Goal: Task Accomplishment & Management: Manage account settings

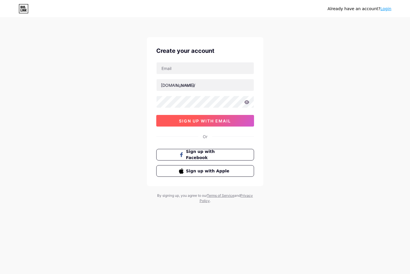
click at [210, 120] on span "sign up with email" at bounding box center [205, 121] width 52 height 5
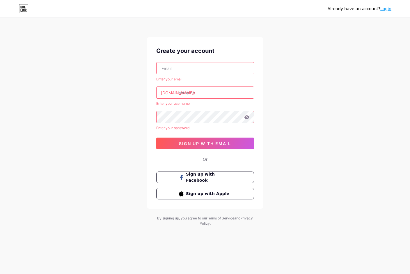
click at [194, 77] on div "Enter your email" at bounding box center [205, 79] width 98 height 5
click at [194, 66] on input "text" at bounding box center [204, 69] width 97 height 12
type input "[EMAIL_ADDRESS][DOMAIN_NAME]"
click at [198, 97] on input "text" at bounding box center [204, 93] width 97 height 12
click at [240, 80] on div "Enter your email" at bounding box center [205, 79] width 98 height 5
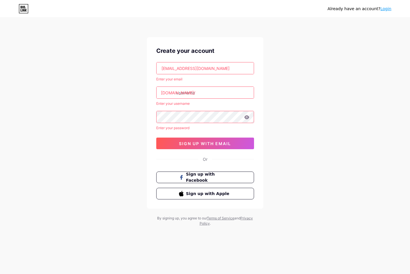
click at [220, 87] on input "text" at bounding box center [204, 93] width 97 height 12
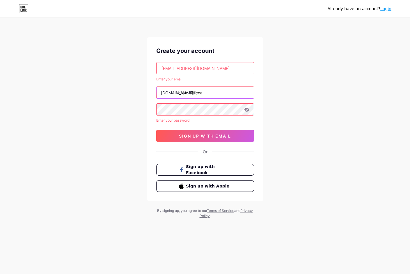
type input "winjudiofficoa"
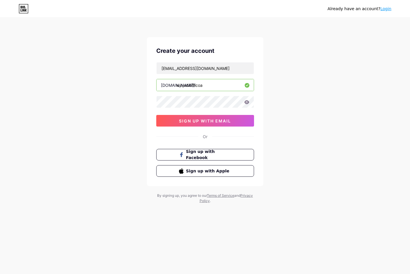
click at [220, 87] on input "winjudiofficoa" at bounding box center [204, 85] width 97 height 12
type input "winjudiofficial"
click at [245, 101] on icon at bounding box center [246, 102] width 5 height 4
click at [275, 103] on div "Already have an account? Login Create your account [EMAIL_ADDRESS][DOMAIN_NAME]…" at bounding box center [205, 111] width 410 height 222
click at [131, 127] on div "Already have an account? Login Create your account [EMAIL_ADDRESS][DOMAIN_NAME]…" at bounding box center [205, 111] width 410 height 222
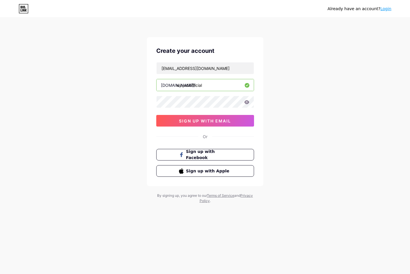
drag, startPoint x: 185, startPoint y: 130, endPoint x: 186, endPoint y: 124, distance: 6.6
click at [185, 130] on div "Create your account [EMAIL_ADDRESS][DOMAIN_NAME] [DOMAIN_NAME]/ winjudiofficial…" at bounding box center [205, 111] width 116 height 149
click at [186, 122] on span "sign up with email" at bounding box center [205, 121] width 52 height 5
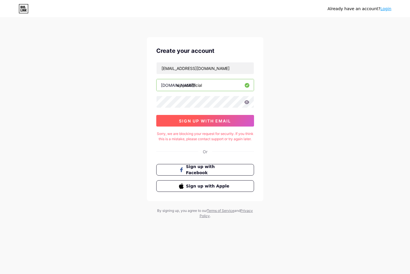
click at [193, 124] on button "sign up with email" at bounding box center [205, 121] width 98 height 12
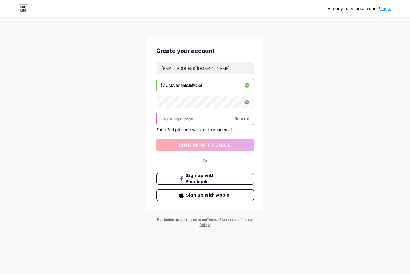
click at [215, 121] on input "text" at bounding box center [204, 119] width 97 height 12
paste input "387789"
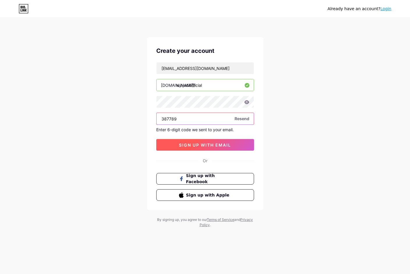
type input "387789"
click at [233, 145] on button "sign up with email" at bounding box center [205, 145] width 98 height 12
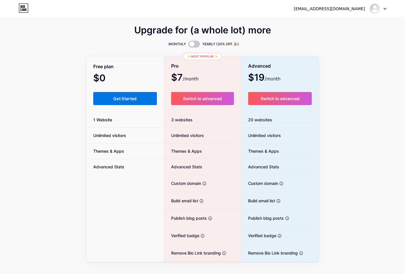
click at [103, 98] on button "Get Started" at bounding box center [125, 98] width 64 height 13
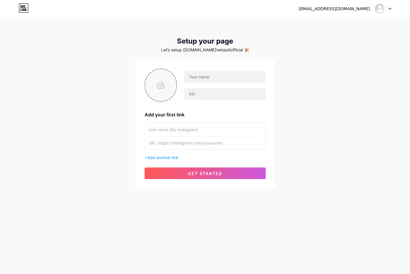
click at [159, 83] on input "file" at bounding box center [160, 85] width 31 height 32
type input "C:\fakepath\cascas.jpg"
click at [219, 76] on input "text" at bounding box center [224, 77] width 81 height 12
type input "winjudiofficial"
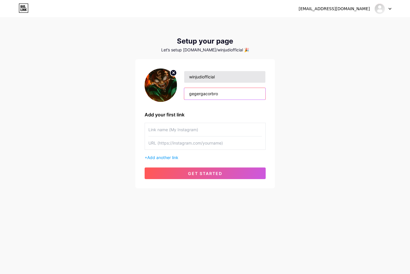
type input "gegergacorbro"
click at [115, 197] on div "[EMAIL_ADDRESS][DOMAIN_NAME] Dashboard Logout Setup your page Let’s setup [DOMA…" at bounding box center [205, 103] width 410 height 207
click at [171, 134] on input "text" at bounding box center [204, 129] width 113 height 13
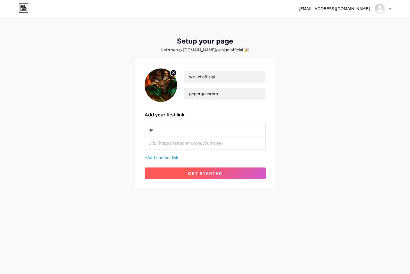
type input "g"
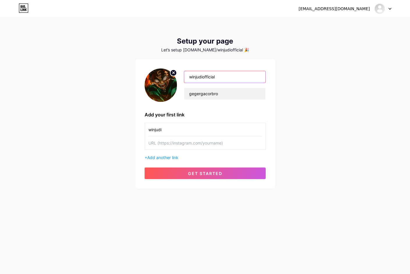
click at [208, 75] on input "winjudiofficial" at bounding box center [224, 77] width 81 height 12
click at [176, 127] on input "winjudi" at bounding box center [204, 129] width 113 height 13
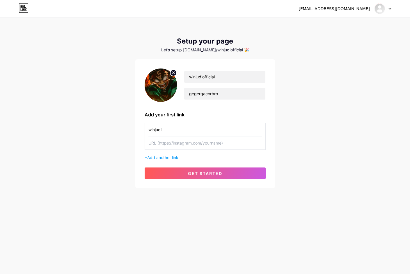
paste input "official"
type input "winjudiofficial"
click at [176, 143] on input "text" at bounding box center [204, 143] width 113 height 13
paste input "[URL][DOMAIN_NAME]"
type input "[URL][DOMAIN_NAME]"
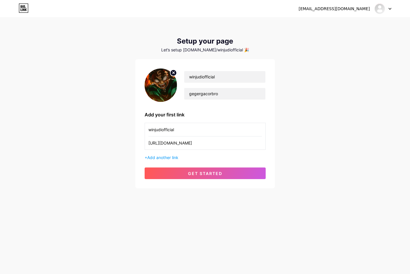
click at [124, 165] on div "[EMAIL_ADDRESS][DOMAIN_NAME] Dashboard Logout Setup your page Let’s setup [DOMA…" at bounding box center [205, 103] width 410 height 207
click at [175, 160] on span "Add another link" at bounding box center [162, 157] width 31 height 5
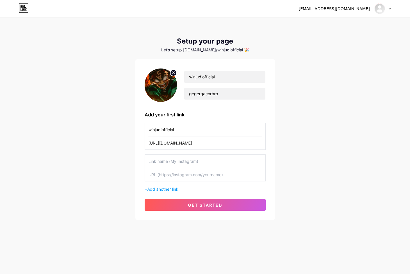
click at [160, 190] on span "Add another link" at bounding box center [162, 189] width 31 height 5
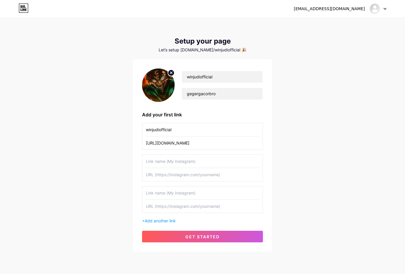
click at [192, 163] on input "text" at bounding box center [202, 161] width 113 height 13
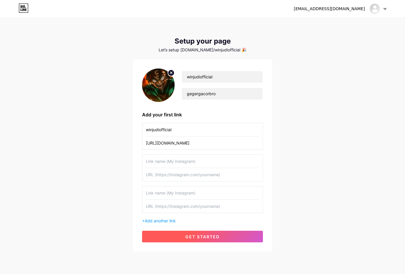
click at [199, 234] on button "get started" at bounding box center [202, 237] width 121 height 12
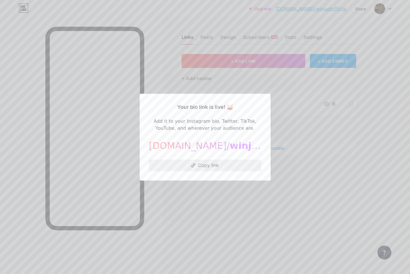
click at [193, 165] on icon at bounding box center [193, 166] width 4 height 4
click at [296, 190] on div at bounding box center [205, 137] width 410 height 274
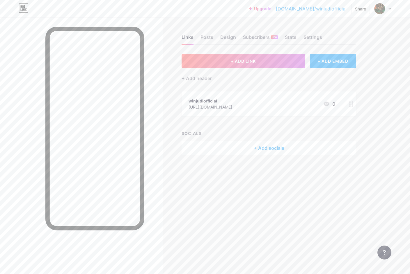
click at [248, 151] on div "+ Add socials" at bounding box center [268, 148] width 174 height 14
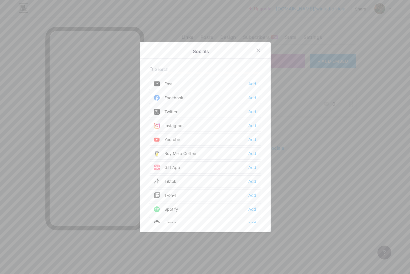
click at [308, 172] on div at bounding box center [205, 137] width 410 height 274
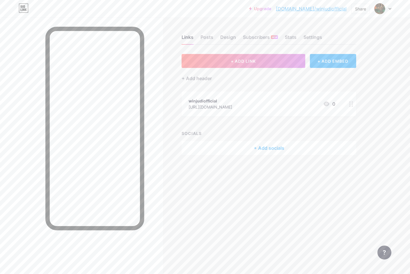
click at [349, 103] on icon at bounding box center [351, 104] width 4 height 6
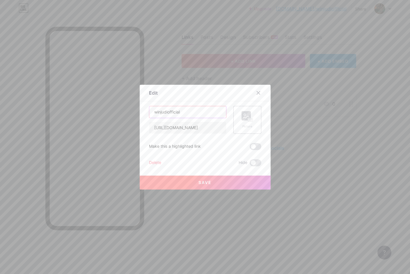
click at [186, 114] on input "winjudiofficial" at bounding box center [187, 112] width 77 height 12
click at [187, 114] on input "winjudiofficial" at bounding box center [187, 112] width 77 height 12
type input "DAFTAR WlNJUDl"
click at [253, 150] on span at bounding box center [255, 146] width 12 height 7
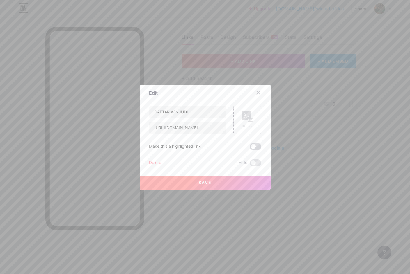
click at [249, 148] on input "checkbox" at bounding box center [249, 148] width 0 height 0
click at [259, 118] on div "Edit Content YouTube Play YouTube video without leaving your page. ADD Vimeo Pl…" at bounding box center [205, 137] width 131 height 105
click at [249, 119] on rect at bounding box center [250, 120] width 5 height 3
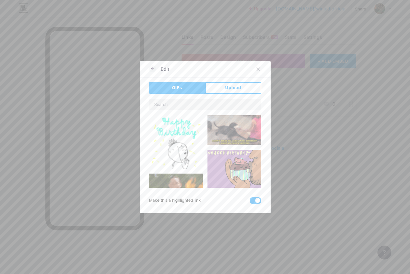
click at [217, 83] on button "Upload" at bounding box center [233, 88] width 56 height 12
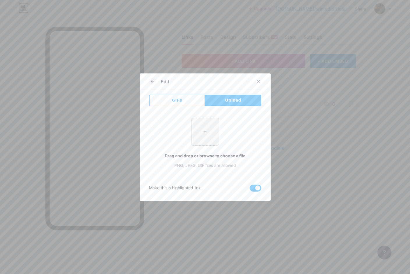
click at [202, 130] on input "file" at bounding box center [204, 131] width 27 height 27
type input "C:\fakepath\Mahjong.gif"
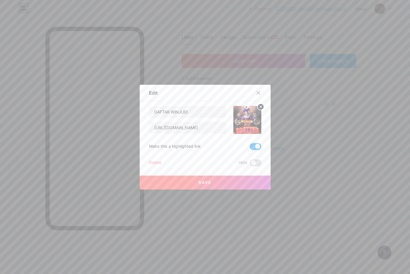
click at [216, 186] on button "Save" at bounding box center [205, 183] width 131 height 14
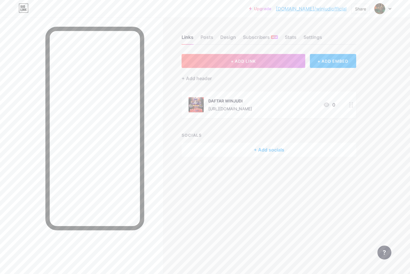
click at [354, 104] on div at bounding box center [351, 105] width 10 height 27
click at [249, 162] on span at bounding box center [255, 163] width 12 height 7
click at [249, 165] on input "checkbox" at bounding box center [249, 165] width 0 height 0
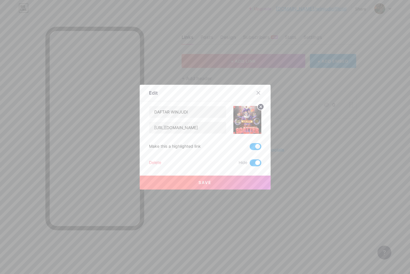
click at [152, 92] on div "Edit" at bounding box center [153, 93] width 9 height 7
click at [248, 186] on button "Save" at bounding box center [205, 183] width 131 height 14
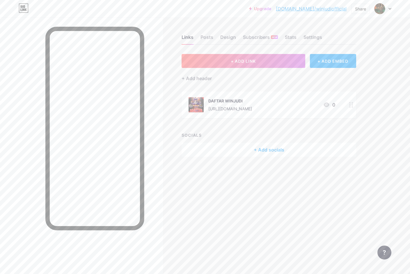
click at [354, 107] on div at bounding box center [351, 105] width 10 height 27
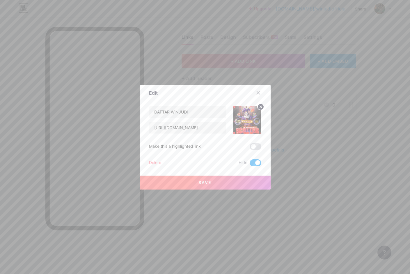
click at [251, 164] on span at bounding box center [255, 163] width 12 height 7
click at [249, 165] on input "checkbox" at bounding box center [249, 165] width 0 height 0
click at [252, 139] on div "DAFTAR WlNJUDl [URL][DOMAIN_NAME] Make this a highlighted link Delete Hide Save" at bounding box center [205, 136] width 112 height 60
click at [253, 148] on span at bounding box center [255, 146] width 12 height 7
click at [249, 148] on input "checkbox" at bounding box center [249, 148] width 0 height 0
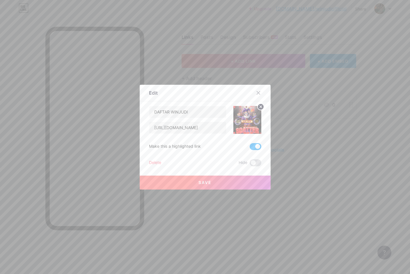
click at [246, 183] on button "Save" at bounding box center [205, 183] width 131 height 14
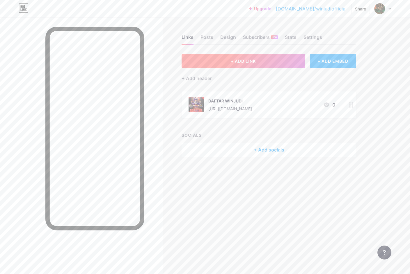
click at [255, 61] on span "+ ADD LINK" at bounding box center [243, 61] width 25 height 5
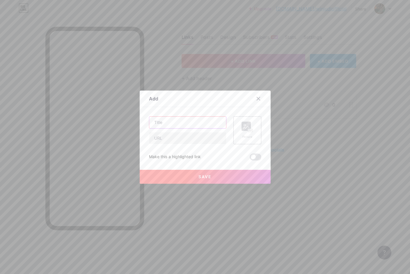
click at [192, 122] on input "text" at bounding box center [187, 123] width 77 height 12
type input "RTP SUPER AKURAD"
click at [180, 131] on div "RTP SUPER AKURAD" at bounding box center [187, 131] width 77 height 28
click at [178, 137] on input "text" at bounding box center [187, 139] width 77 height 12
paste input "[URL][DOMAIN_NAME]"
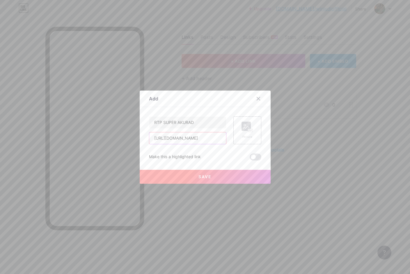
type input "[URL][DOMAIN_NAME]"
click at [251, 156] on span at bounding box center [255, 157] width 12 height 7
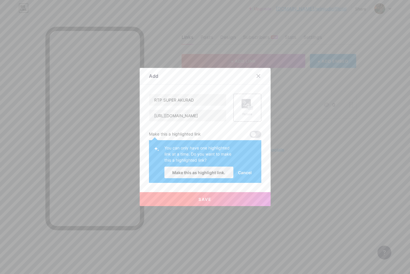
click at [254, 135] on span at bounding box center [255, 134] width 12 height 7
click at [243, 173] on span "Cancel" at bounding box center [245, 173] width 14 height 6
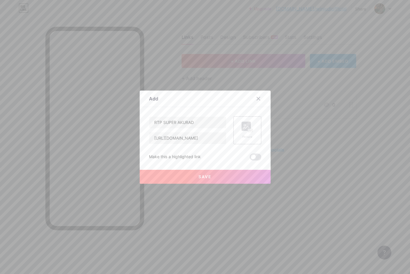
click at [248, 115] on div "Content YouTube Play YouTube video without leaving your page. ADD Vimeo Play Vi…" at bounding box center [205, 133] width 112 height 53
click at [252, 133] on div "Picture" at bounding box center [247, 131] width 28 height 28
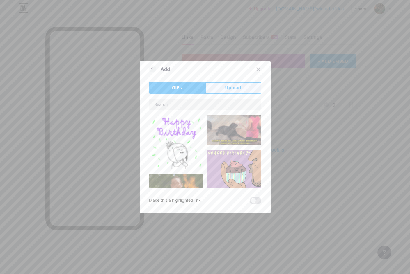
click at [219, 86] on button "Upload" at bounding box center [233, 88] width 56 height 12
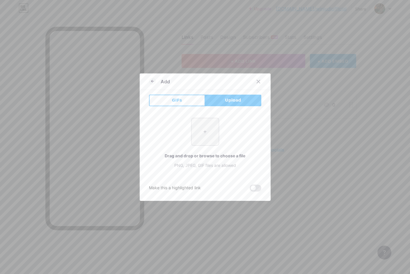
click at [210, 135] on input "file" at bounding box center [204, 131] width 27 height 27
type input "C:\fakepath\image-removebg-preview (42).png"
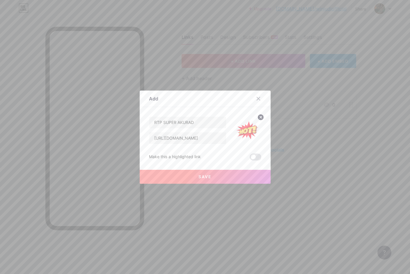
click at [217, 176] on button "Save" at bounding box center [205, 177] width 131 height 14
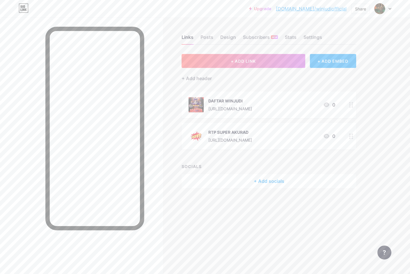
click at [365, 127] on div "Links Posts Design Subscribers NEW Stats Settings + ADD LINK + ADD EMBED + Add …" at bounding box center [190, 117] width 380 height 200
click at [350, 107] on circle at bounding box center [349, 106] width 1 height 1
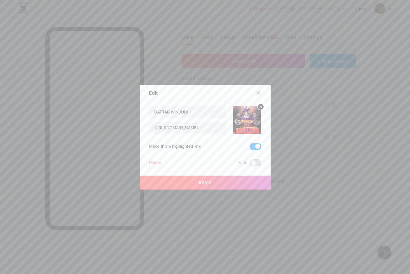
click at [251, 144] on span at bounding box center [255, 146] width 12 height 7
click at [249, 148] on input "checkbox" at bounding box center [249, 148] width 0 height 0
click at [257, 95] on icon at bounding box center [258, 93] width 5 height 5
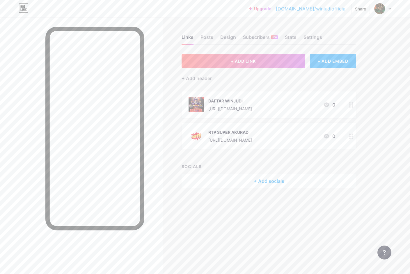
click at [321, 155] on div "+ ADD LINK + ADD EMBED + Add header DAFTAR WlNJUDl [URL][DOMAIN_NAME] 0 RTP SUP…" at bounding box center [268, 121] width 174 height 134
click at [325, 57] on div "+ ADD EMBED" at bounding box center [333, 61] width 46 height 14
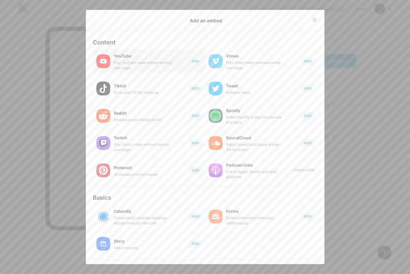
click at [114, 56] on div "YouTube" at bounding box center [143, 56] width 58 height 8
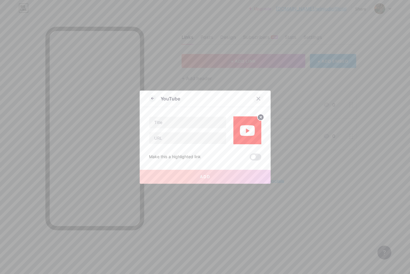
click at [256, 100] on icon at bounding box center [258, 99] width 5 height 5
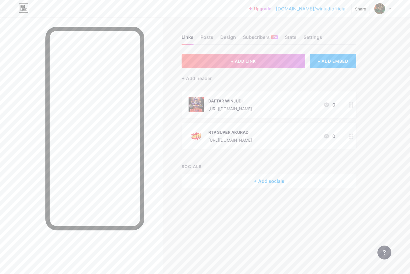
click at [381, 2] on div "Upgrade [DOMAIN_NAME]/winjud... [DOMAIN_NAME]/winjudiofficial Share Switch acco…" at bounding box center [205, 8] width 410 height 17
click at [381, 6] on img at bounding box center [379, 8] width 9 height 9
click at [386, 129] on div "Upgrade [DOMAIN_NAME]/winjud... [DOMAIN_NAME]/winjudiofficial Share Switch acco…" at bounding box center [205, 137] width 410 height 274
click at [201, 37] on div "Posts" at bounding box center [206, 39] width 13 height 10
click at [186, 36] on div "Links" at bounding box center [187, 39] width 12 height 10
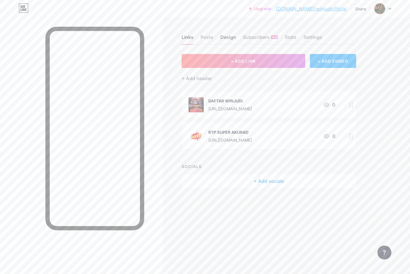
click at [228, 40] on div "Design" at bounding box center [228, 39] width 16 height 10
click at [351, 103] on icon at bounding box center [351, 105] width 4 height 6
click at [256, 94] on icon at bounding box center [257, 92] width 3 height 3
click at [229, 31] on div "Links Posts Design Subscribers NEW Stats Settings" at bounding box center [268, 34] width 174 height 20
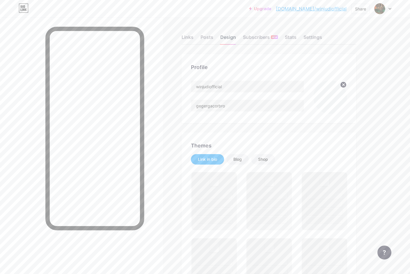
click at [229, 35] on div "Design" at bounding box center [228, 39] width 16 height 10
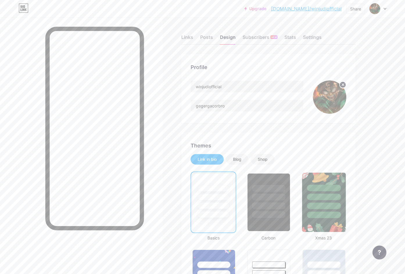
click at [327, 208] on div at bounding box center [324, 206] width 34 height 7
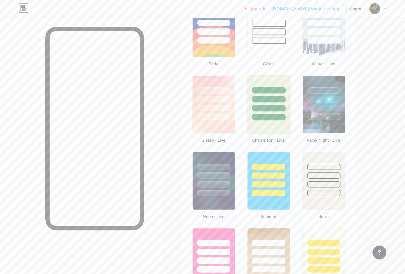
scroll to position [204, 0]
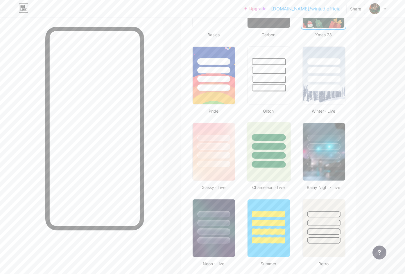
click at [270, 165] on div at bounding box center [269, 164] width 34 height 7
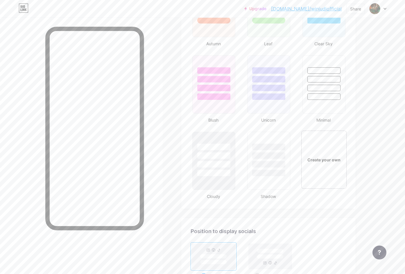
scroll to position [523, 0]
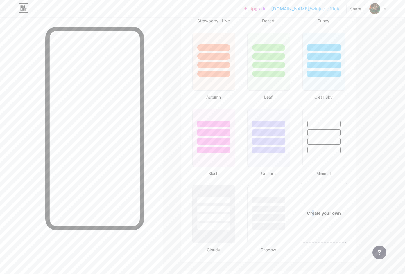
click at [313, 212] on div "Create your own" at bounding box center [324, 213] width 44 height 6
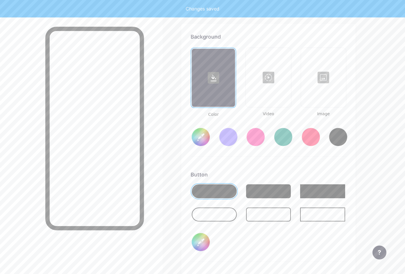
scroll to position [772, 0]
type input "#ffffff"
type input "#000000"
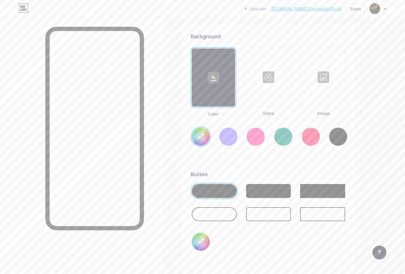
click at [215, 80] on rect at bounding box center [214, 78] width 12 height 12
click at [209, 140] on input "#ffffff" at bounding box center [201, 137] width 18 height 18
type input "#000000"
click at [210, 196] on div at bounding box center [214, 191] width 45 height 14
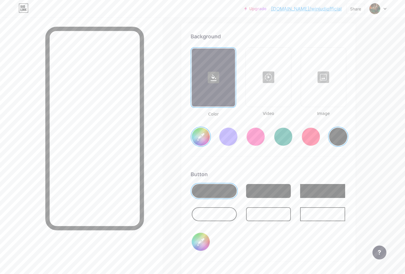
click at [210, 218] on div at bounding box center [214, 215] width 45 height 14
click at [267, 212] on div at bounding box center [268, 215] width 45 height 14
click at [224, 212] on div at bounding box center [214, 215] width 45 height 14
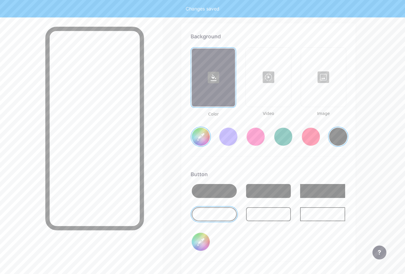
click at [193, 239] on input "#000000" at bounding box center [201, 242] width 18 height 18
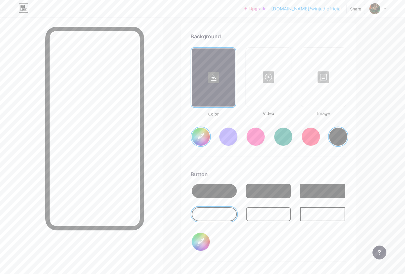
type input "#ff0000"
click at [267, 77] on div at bounding box center [269, 77] width 44 height 58
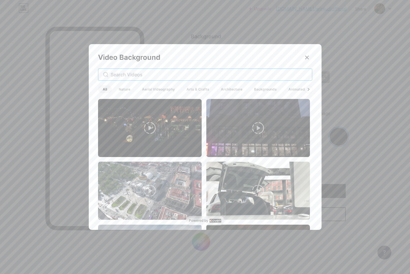
click at [130, 72] on input "text" at bounding box center [208, 74] width 197 height 7
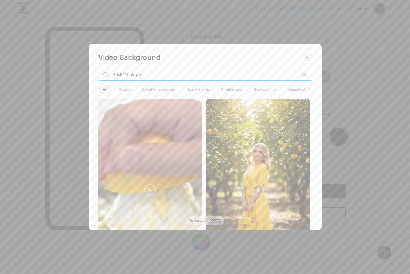
type input "DEMON slayer"
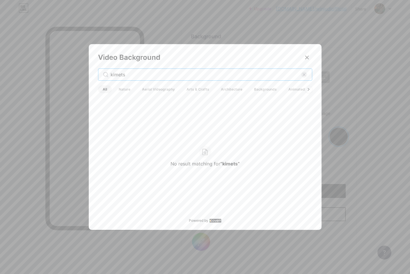
type input "kimetsu"
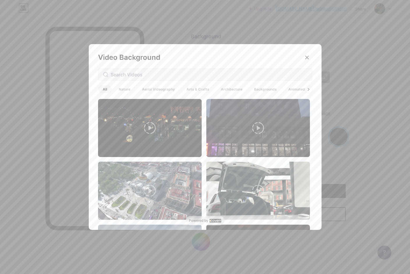
click at [287, 88] on span "Animated" at bounding box center [296, 89] width 26 height 8
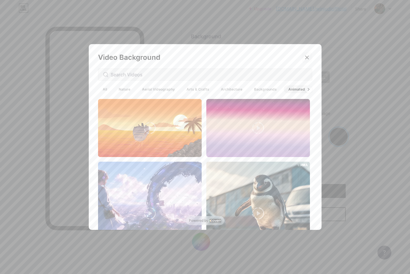
click at [306, 56] on icon at bounding box center [306, 57] width 3 height 3
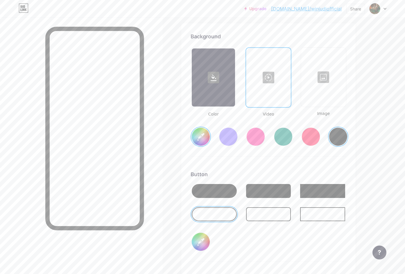
click at [330, 76] on div at bounding box center [324, 77] width 44 height 58
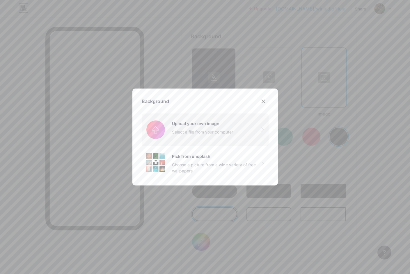
click at [199, 128] on input "file" at bounding box center [205, 130] width 127 height 33
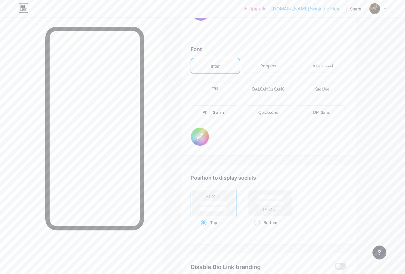
scroll to position [976, 0]
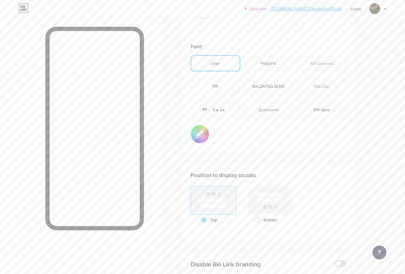
click at [323, 67] on div "EB Garamond" at bounding box center [321, 63] width 47 height 14
click at [285, 110] on div "Quicksand" at bounding box center [268, 110] width 47 height 14
click at [202, 135] on input "#000000" at bounding box center [200, 134] width 18 height 18
type input "#ffffff"
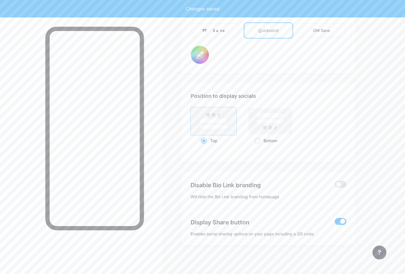
scroll to position [1056, 0]
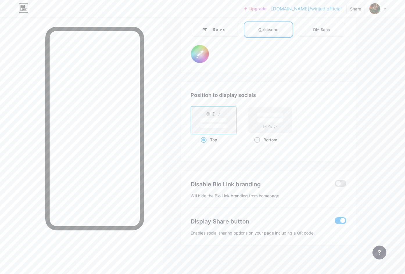
click at [261, 126] on rect at bounding box center [270, 121] width 43 height 26
click at [258, 145] on input "Bottom" at bounding box center [256, 147] width 4 height 4
radio input "true"
click at [216, 161] on div "Position to display socials Top Bottom" at bounding box center [268, 122] width 174 height 80
click at [344, 184] on span at bounding box center [341, 183] width 12 height 7
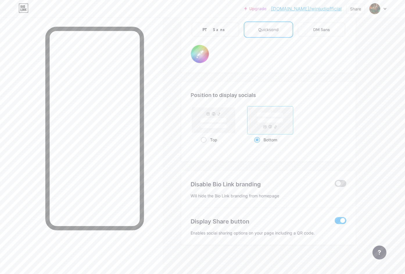
click at [335, 185] on input "checkbox" at bounding box center [335, 185] width 0 height 0
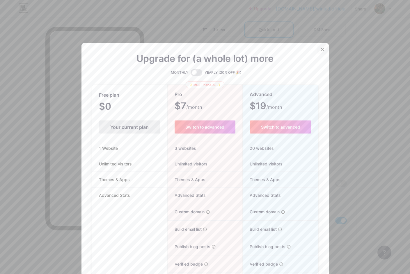
click at [320, 49] on icon at bounding box center [322, 49] width 5 height 5
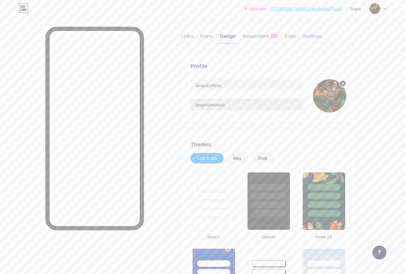
scroll to position [0, 0]
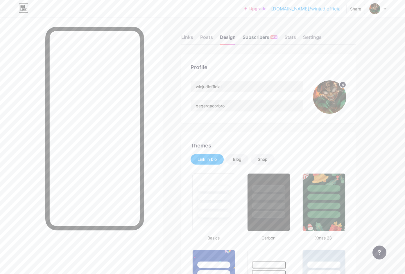
click at [263, 38] on div "Subscribers NEW" at bounding box center [260, 39] width 35 height 10
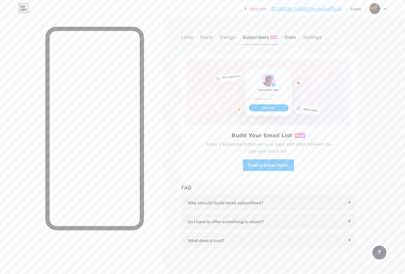
click at [296, 34] on div "Stats" at bounding box center [291, 39] width 12 height 10
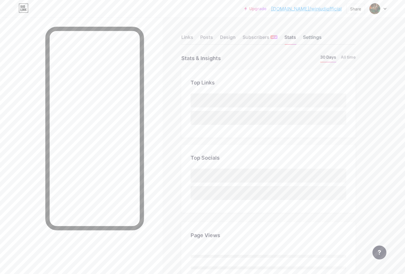
click at [311, 39] on div "Settings" at bounding box center [312, 39] width 19 height 10
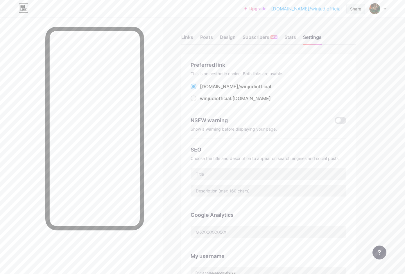
drag, startPoint x: 353, startPoint y: 7, endPoint x: 349, endPoint y: 15, distance: 9.0
click at [353, 7] on div "Share" at bounding box center [355, 9] width 11 height 6
click at [321, 31] on div "Copy link" at bounding box center [321, 30] width 87 height 14
